Goal: Transaction & Acquisition: Purchase product/service

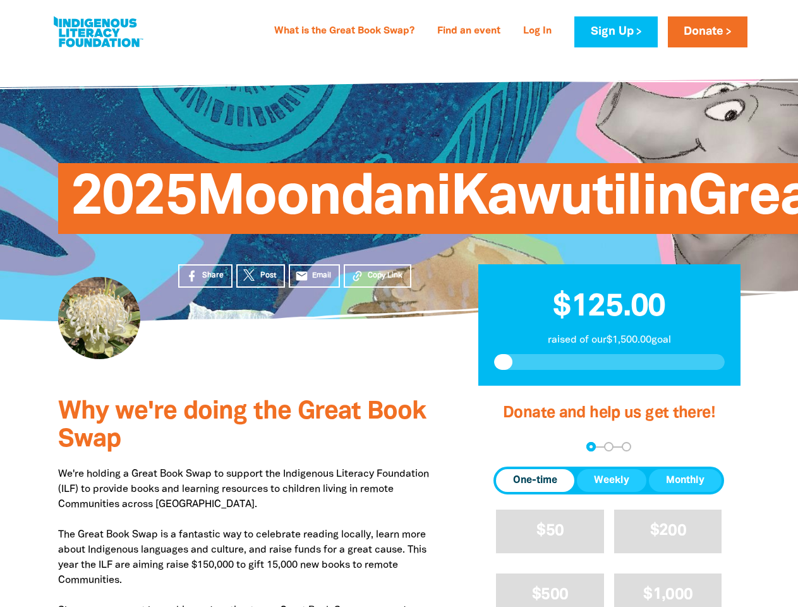
click at [399, 303] on div "2025MoondaniKawutilinGreatBookSwap" at bounding box center [399, 189] width 758 height 264
click at [377, 275] on span "Copy Link" at bounding box center [385, 275] width 35 height 11
click at [511, 447] on div "arrow_back Back Step 1 Step 2 Step 3" at bounding box center [608, 446] width 231 height 9
click at [591, 446] on div "Navigate to step 1 of 3 to enter your donation amount" at bounding box center [590, 446] width 3 height 3
click at [535, 480] on span "One-time" at bounding box center [535, 480] width 44 height 15
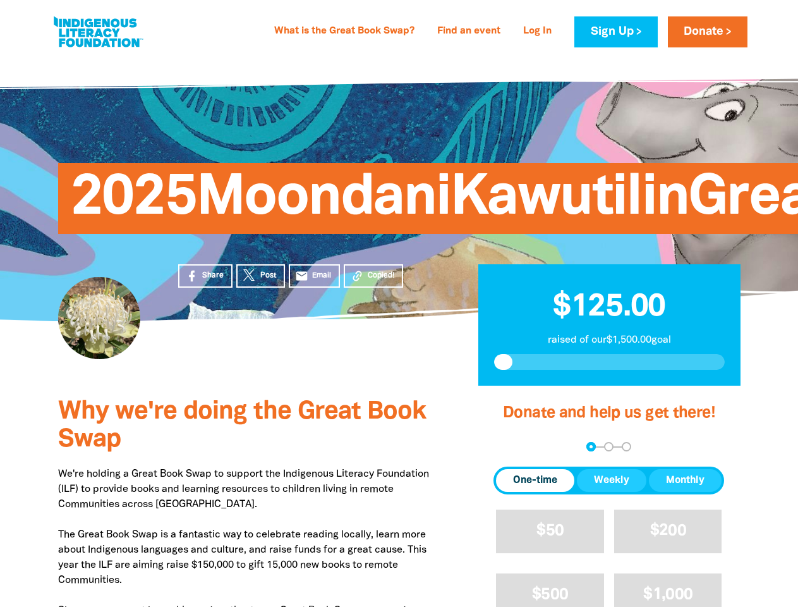
click at [612, 480] on span "Weekly" at bounding box center [611, 480] width 35 height 15
click at [685, 480] on span "Monthly" at bounding box center [685, 480] width 39 height 15
